Goal: Task Accomplishment & Management: Use online tool/utility

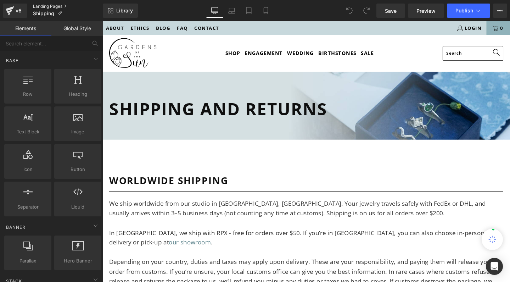
click at [41, 5] on link "Landing Pages" at bounding box center [68, 7] width 70 height 6
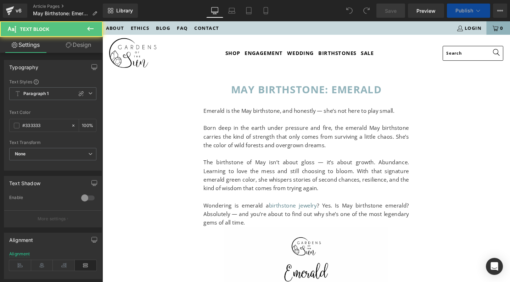
click at [265, 154] on p "Born deep in the earth under pressure and fire, the emerald May birthstone carr…" at bounding box center [317, 142] width 216 height 27
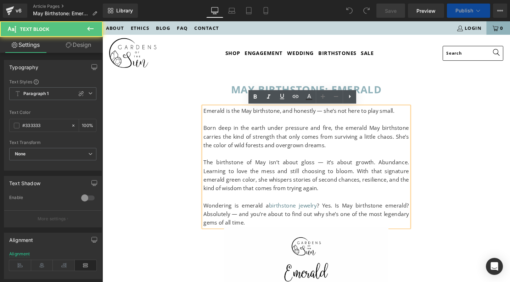
click at [297, 116] on p "Emerald is the May birthstone, and honestly — she’s not here to play small." at bounding box center [317, 115] width 216 height 9
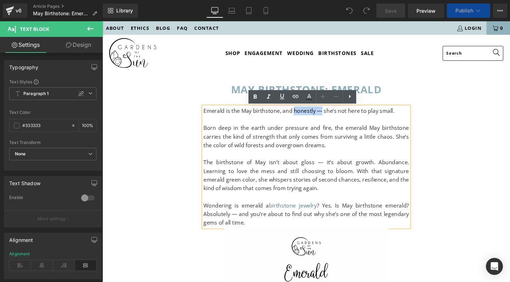
drag, startPoint x: 301, startPoint y: 115, endPoint x: 331, endPoint y: 115, distance: 29.8
click at [331, 115] on p "Emerald is the May birthstone, and honestly — she’s not here to play small." at bounding box center [317, 115] width 216 height 9
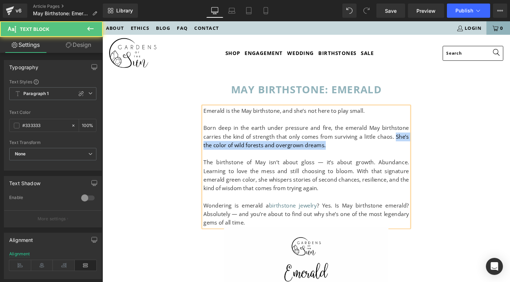
drag, startPoint x: 400, startPoint y: 142, endPoint x: 403, endPoint y: 147, distance: 6.1
click at [403, 147] on p "Born deep in the earth under pressure and fire, the emerald May birthstone carr…" at bounding box center [317, 142] width 216 height 27
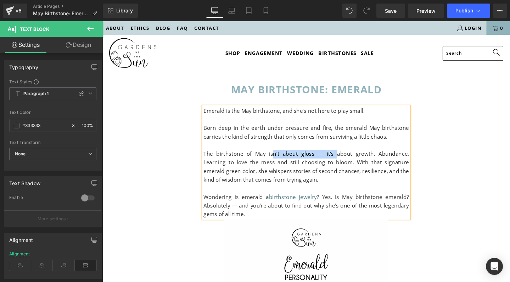
drag, startPoint x: 272, startPoint y: 159, endPoint x: 328, endPoint y: 159, distance: 55.2
click at [328, 159] on p "The birthstone of May isn’t about gloss — it’s about growth. Abundance. Learnin…" at bounding box center [317, 174] width 216 height 36
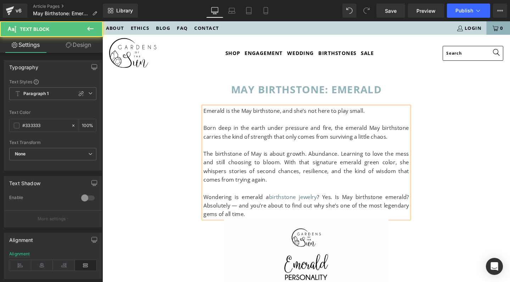
click at [321, 160] on p "The birthstone of May is about growth. Abundance. Learning to love the mess and…" at bounding box center [317, 174] width 216 height 36
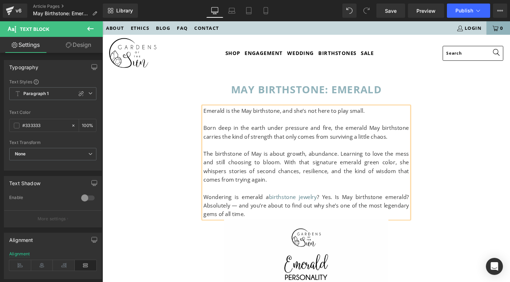
click at [347, 159] on p "The birthstone of May is about growth, abundance. Learning to love the mess and…" at bounding box center [317, 174] width 216 height 36
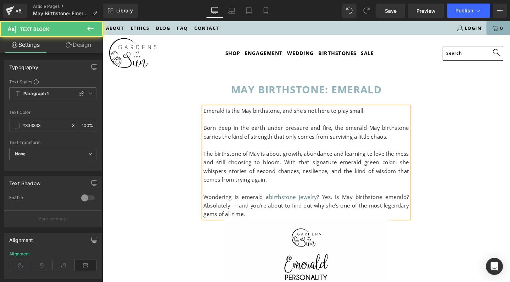
click at [253, 169] on p "The birthstone of May is about growth, abundance and learning to love the mess …" at bounding box center [317, 174] width 216 height 36
click at [241, 206] on p "Wondering is emerald a birthstone jewelry ? Yes. Is May birthstone emerald? Abs…" at bounding box center [317, 215] width 216 height 27
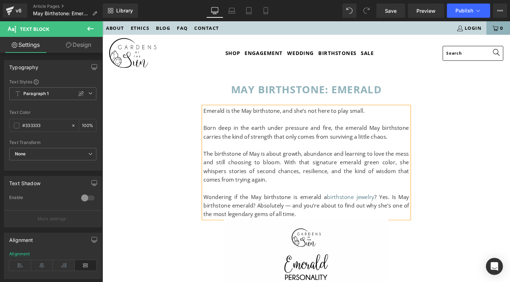
click at [330, 202] on p "Wondering if the May birthstone is emerald a birthstone jewelry ? Yes. Is May b…" at bounding box center [317, 215] width 216 height 27
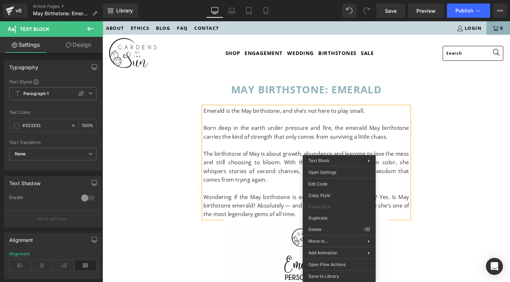
click at [282, 208] on p "Wondering if the May birthstone is emerald? a birthstone jewelry ? Yes. Is May …" at bounding box center [317, 215] width 216 height 27
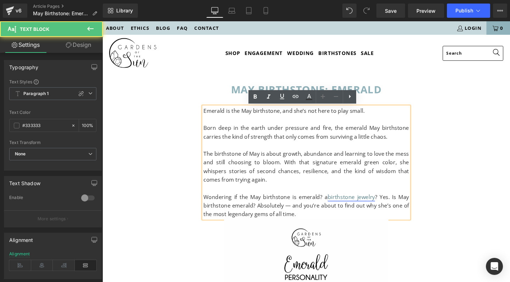
drag, startPoint x: 338, startPoint y: 204, endPoint x: 386, endPoint y: 204, distance: 48.2
click at [386, 204] on link "birthstone jewelry" at bounding box center [364, 206] width 50 height 8
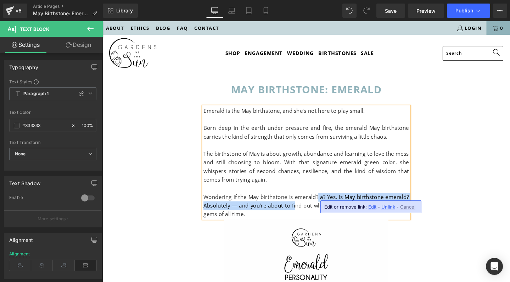
drag, startPoint x: 326, startPoint y: 204, endPoint x: 304, endPoint y: 211, distance: 23.2
click at [304, 211] on p "Wondering if the May birthstone is emerald? a ? Yes. Is May birthstone emerald?…" at bounding box center [317, 215] width 216 height 27
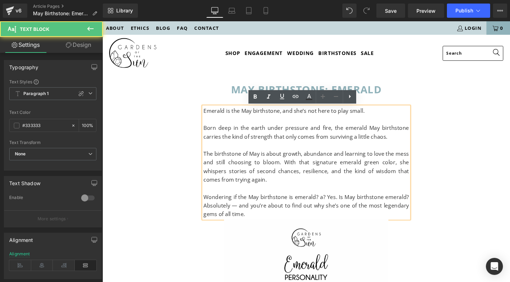
click at [312, 202] on p "Wondering if the May birthstone is emerald? a ? Yes. Is May birthstone emerald?…" at bounding box center [317, 215] width 216 height 27
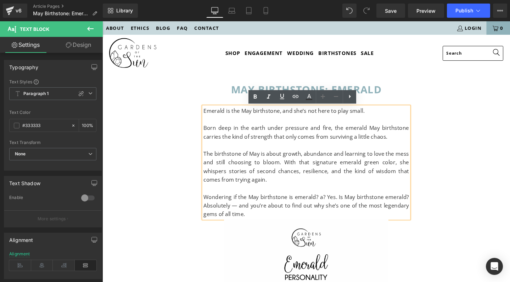
click at [337, 205] on p "Wondering if the May birthstone is emerald? a ? Yes. Is May birthstone emerald?…" at bounding box center [317, 215] width 216 height 27
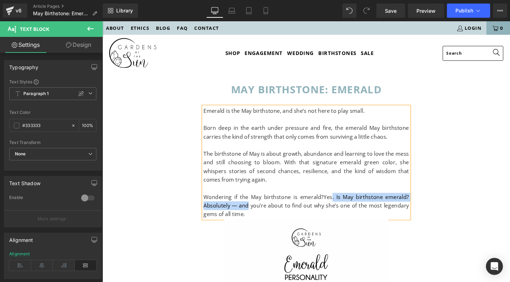
drag, startPoint x: 343, startPoint y: 205, endPoint x: 255, endPoint y: 212, distance: 88.5
click at [255, 212] on p "Wondering if the May birthstone is emerald? Yes. Is May birthstone emerald? Abs…" at bounding box center [317, 215] width 216 height 27
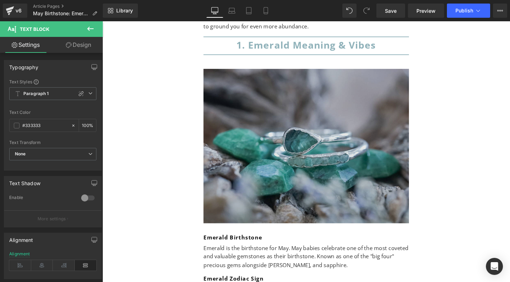
scroll to position [1646, 0]
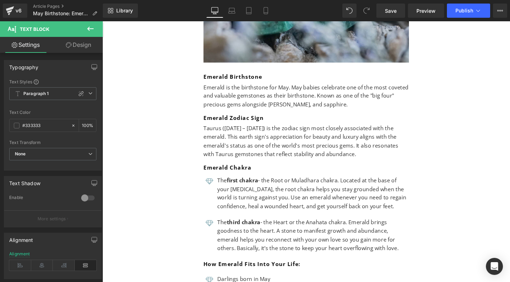
click at [361, 86] on p "Emerald is the birthstone for May. May babies celebrate one of the most coveted…" at bounding box center [317, 99] width 216 height 27
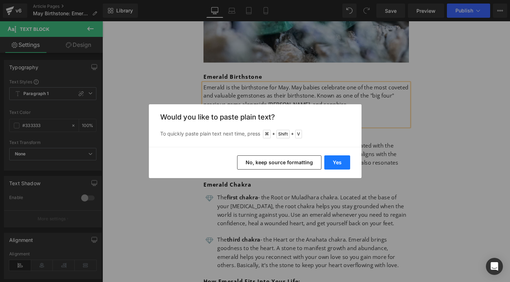
click at [337, 164] on button "Yes" at bounding box center [337, 162] width 26 height 14
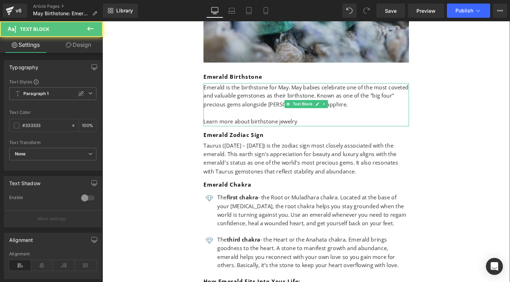
click at [312, 123] on p "Learn more about birthstone jewelry" at bounding box center [317, 127] width 216 height 9
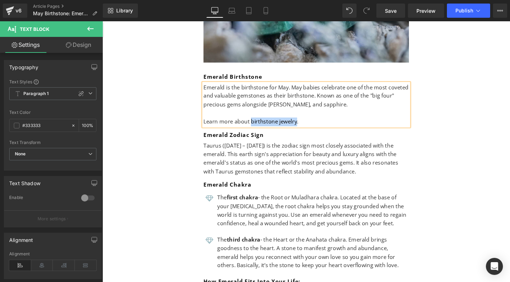
drag, startPoint x: 303, startPoint y: 102, endPoint x: 256, endPoint y: 106, distance: 46.9
click at [256, 123] on p "Learn more about birthstone jewelry." at bounding box center [317, 127] width 216 height 9
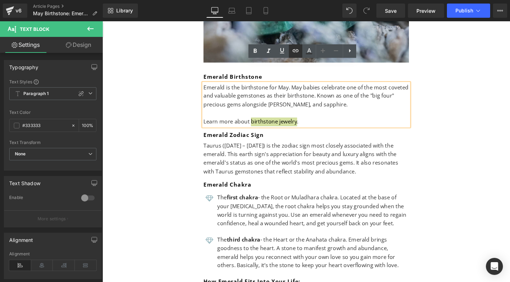
click at [295, 49] on icon at bounding box center [295, 50] width 8 height 8
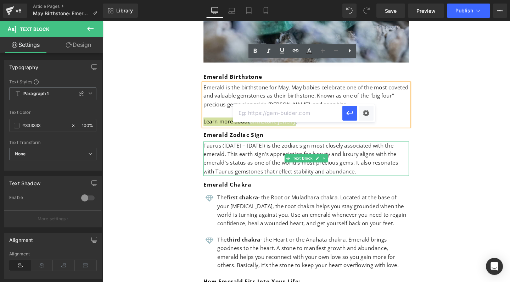
click at [0, 0] on input "text" at bounding box center [0, 0] width 0 height 0
paste input "https://gardensofthesun.com/pages/birthstone-jewelry"
type input "https://gardensofthesun.com/pages/birthstone-jewelry"
